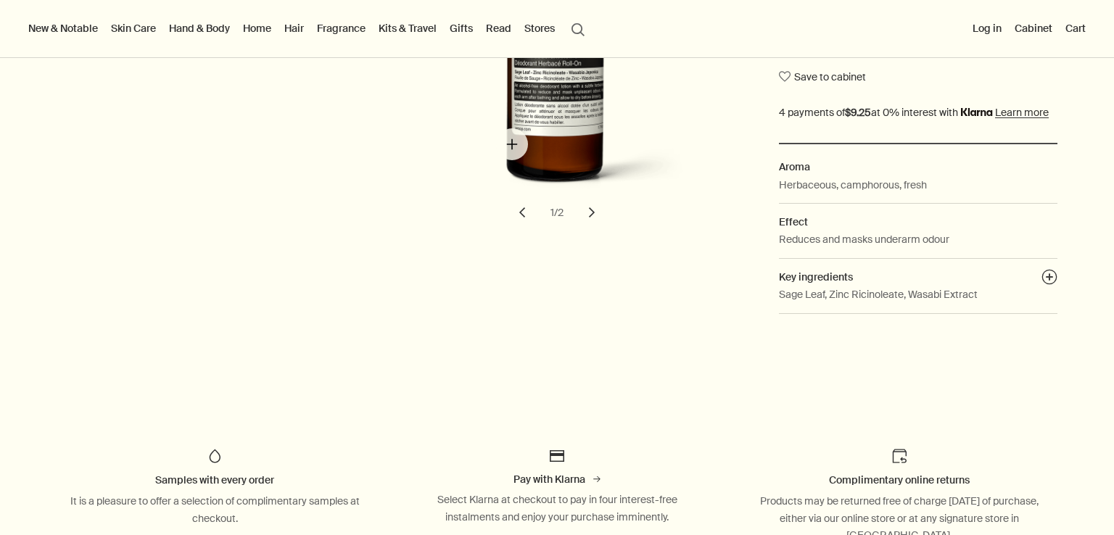
click at [513, 146] on img "Herbal Deodorant Roll-On" at bounding box center [559, 47] width 319 height 325
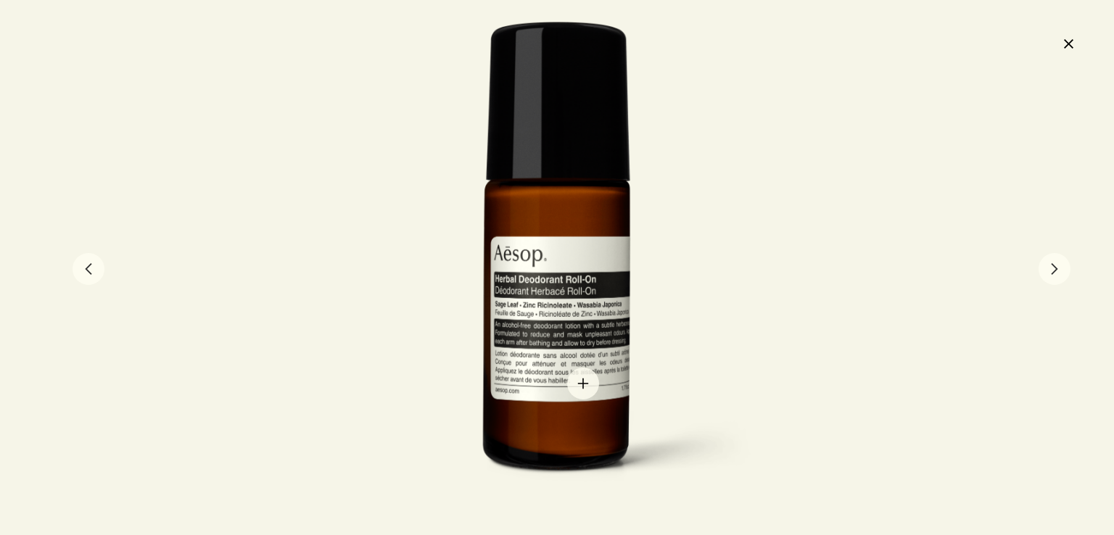
click at [583, 383] on div at bounding box center [557, 267] width 485 height 493
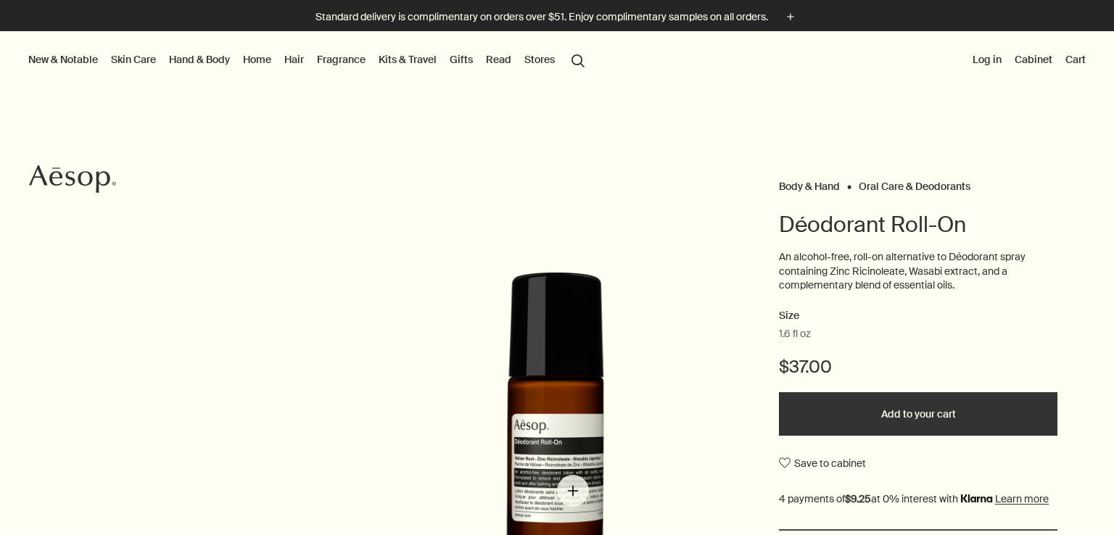
click at [573, 491] on img "Déodorant Roll-On" at bounding box center [559, 434] width 319 height 325
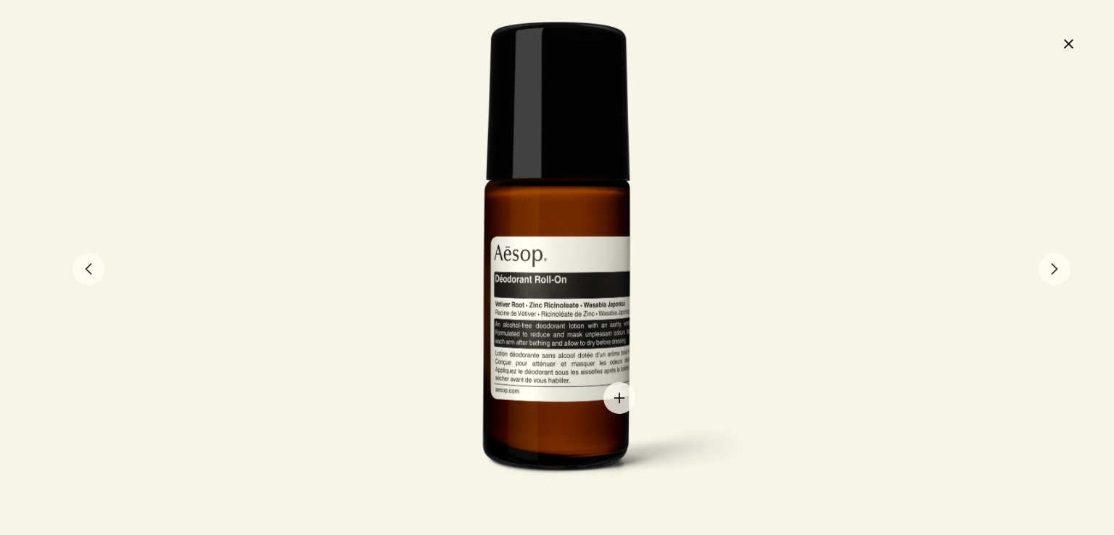
click at [620, 398] on div at bounding box center [557, 267] width 485 height 493
